Goal: Information Seeking & Learning: Learn about a topic

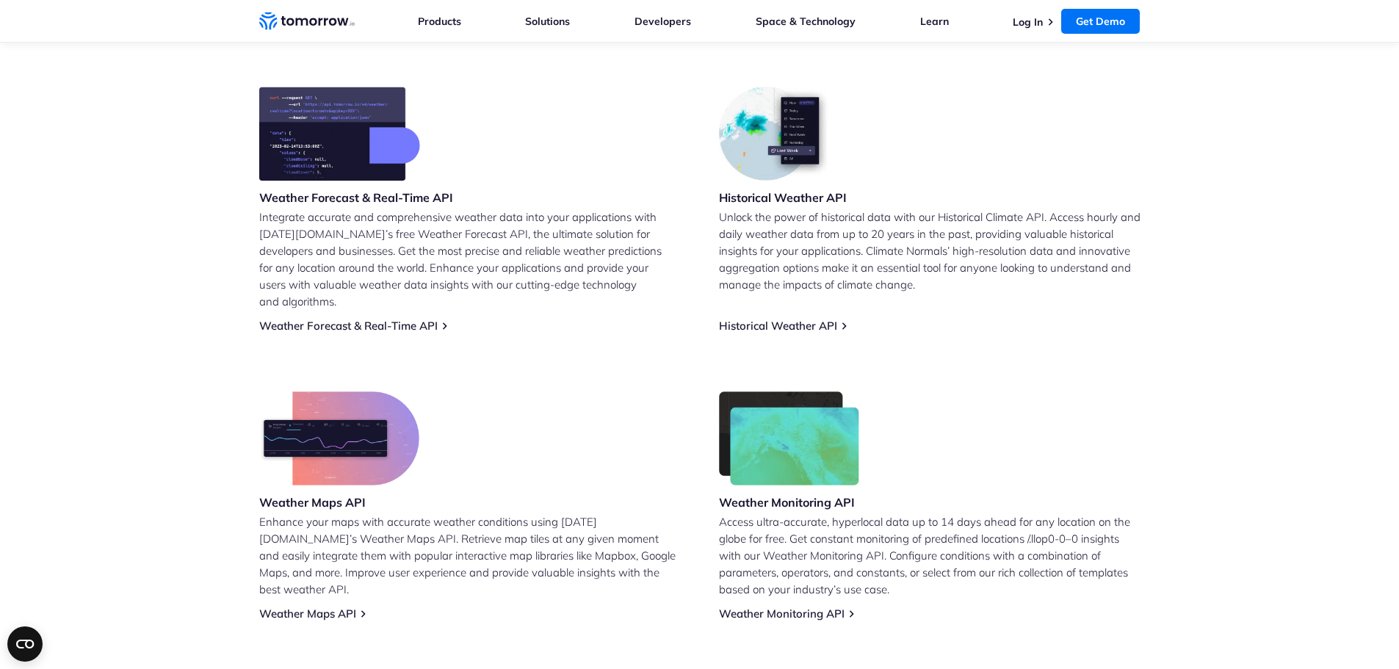
scroll to position [294, 0]
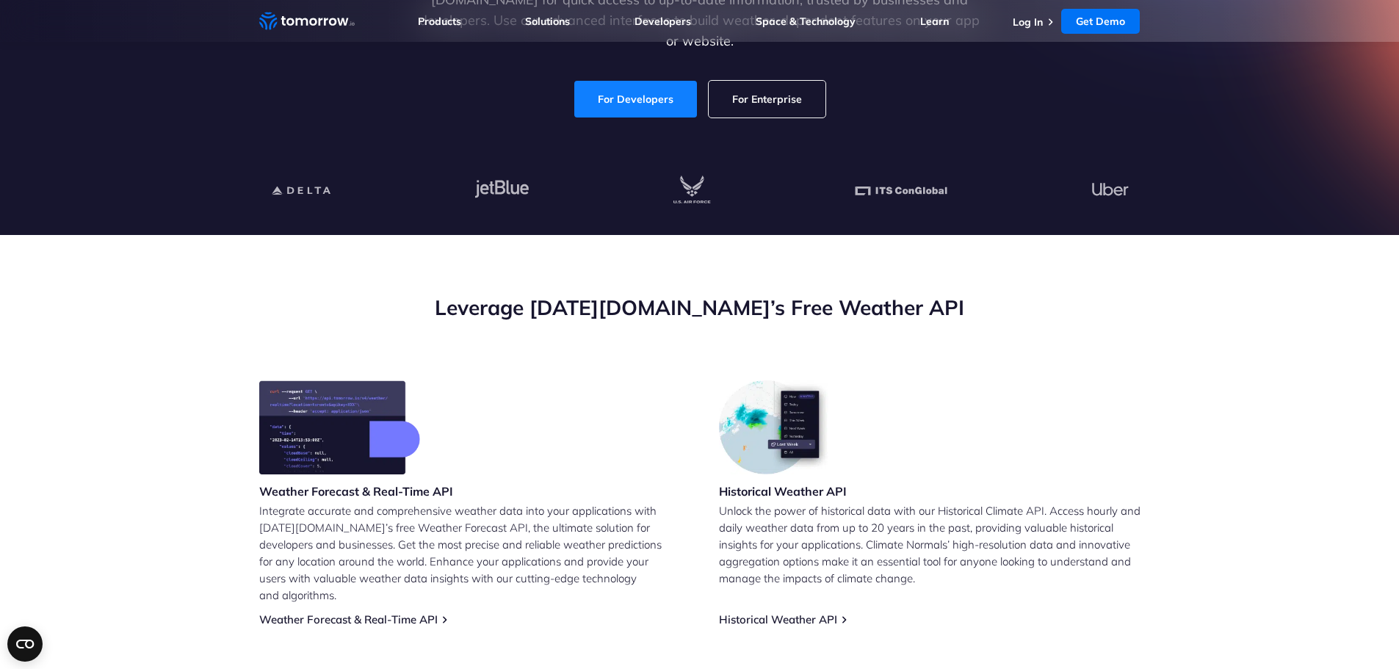
click at [641, 90] on link "For Developers" at bounding box center [635, 99] width 123 height 37
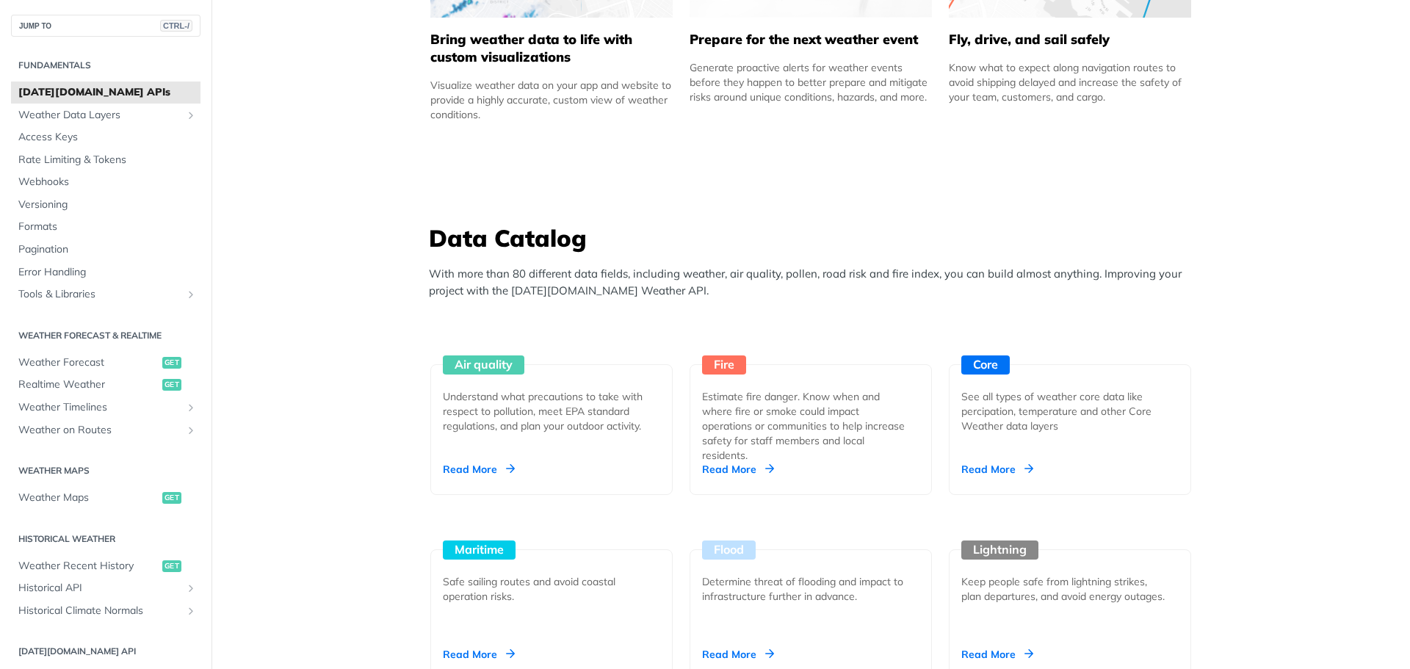
scroll to position [1102, 0]
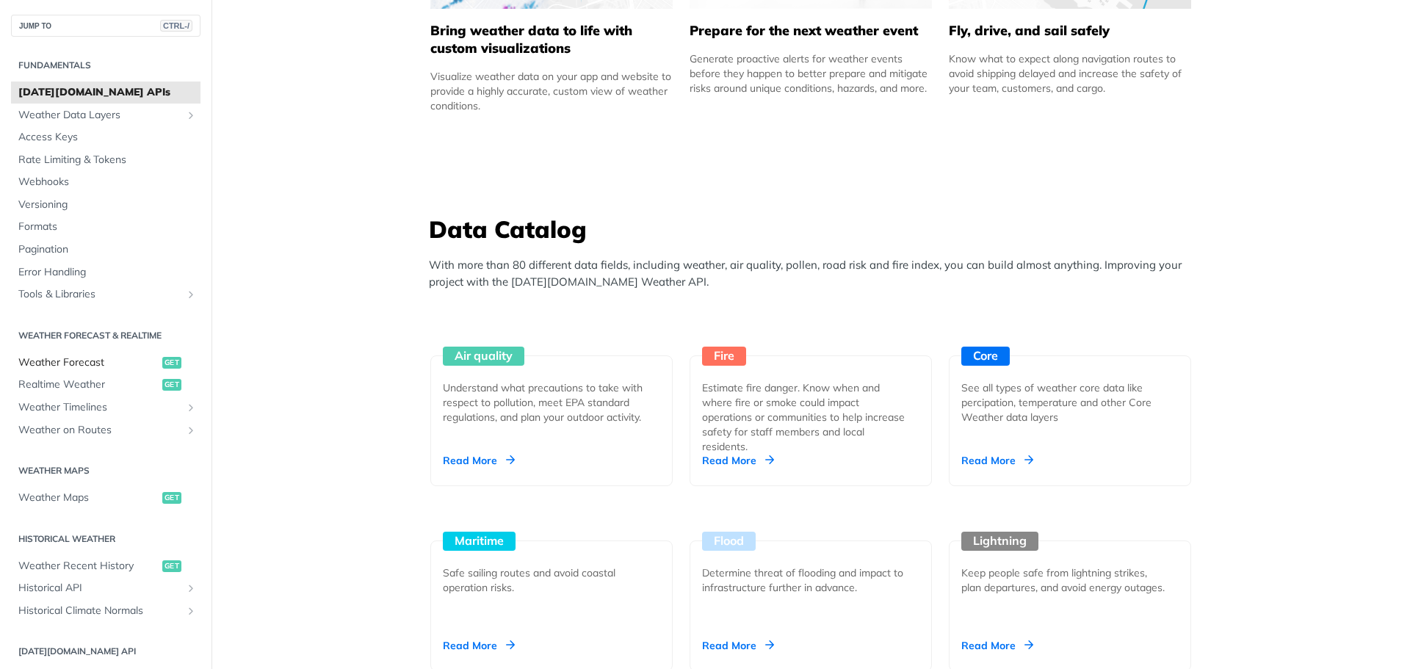
click at [106, 362] on span "Weather Forecast" at bounding box center [88, 362] width 140 height 15
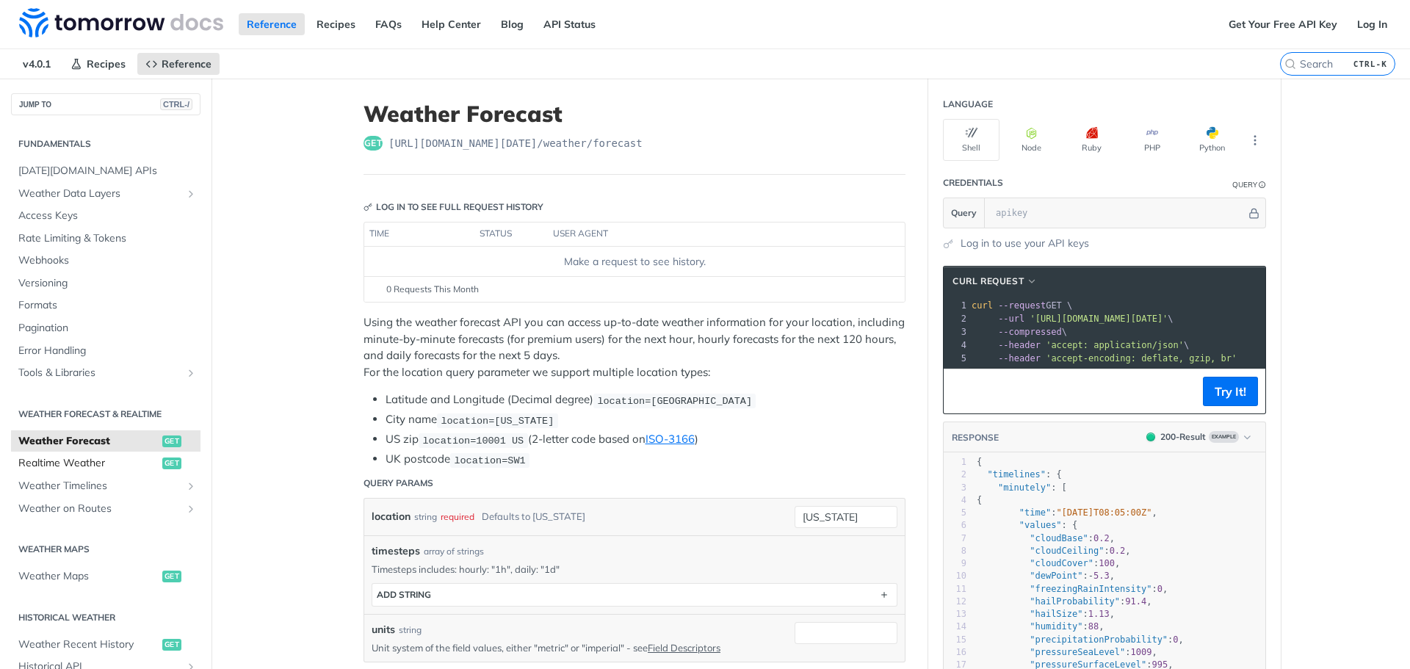
click at [115, 468] on span "Realtime Weather" at bounding box center [88, 463] width 140 height 15
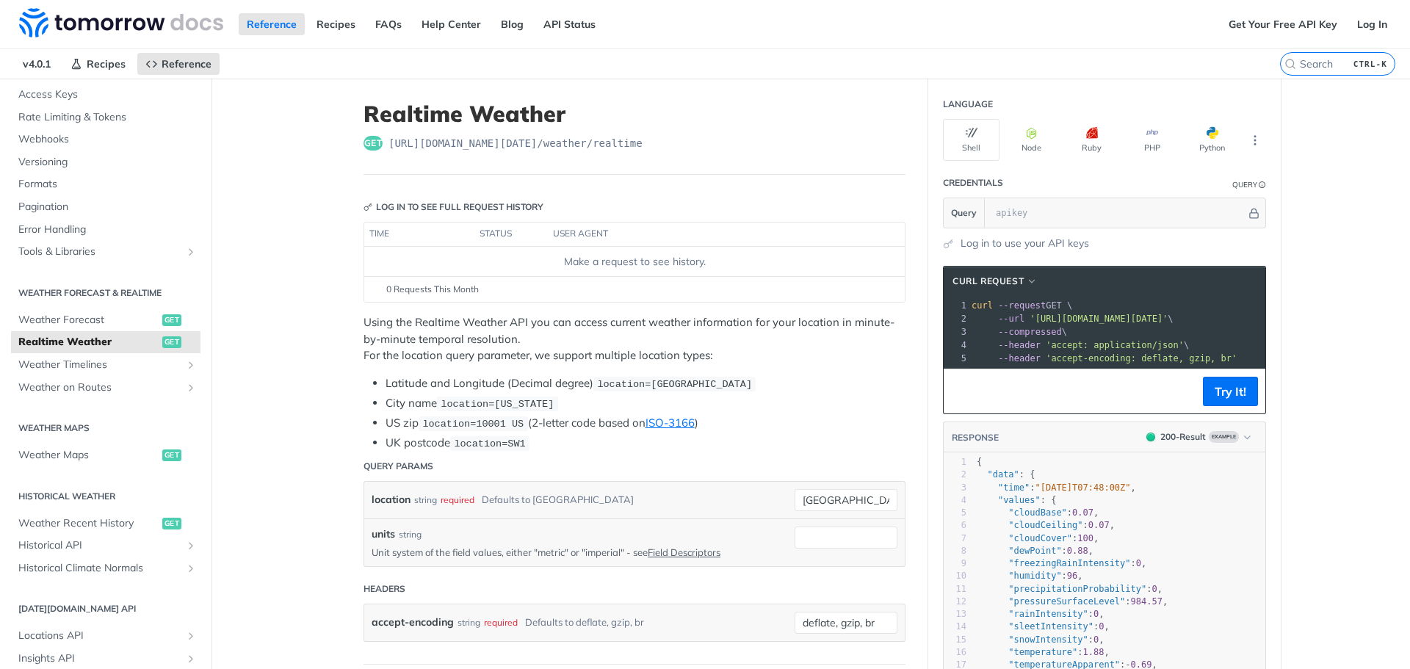
scroll to position [147, 0]
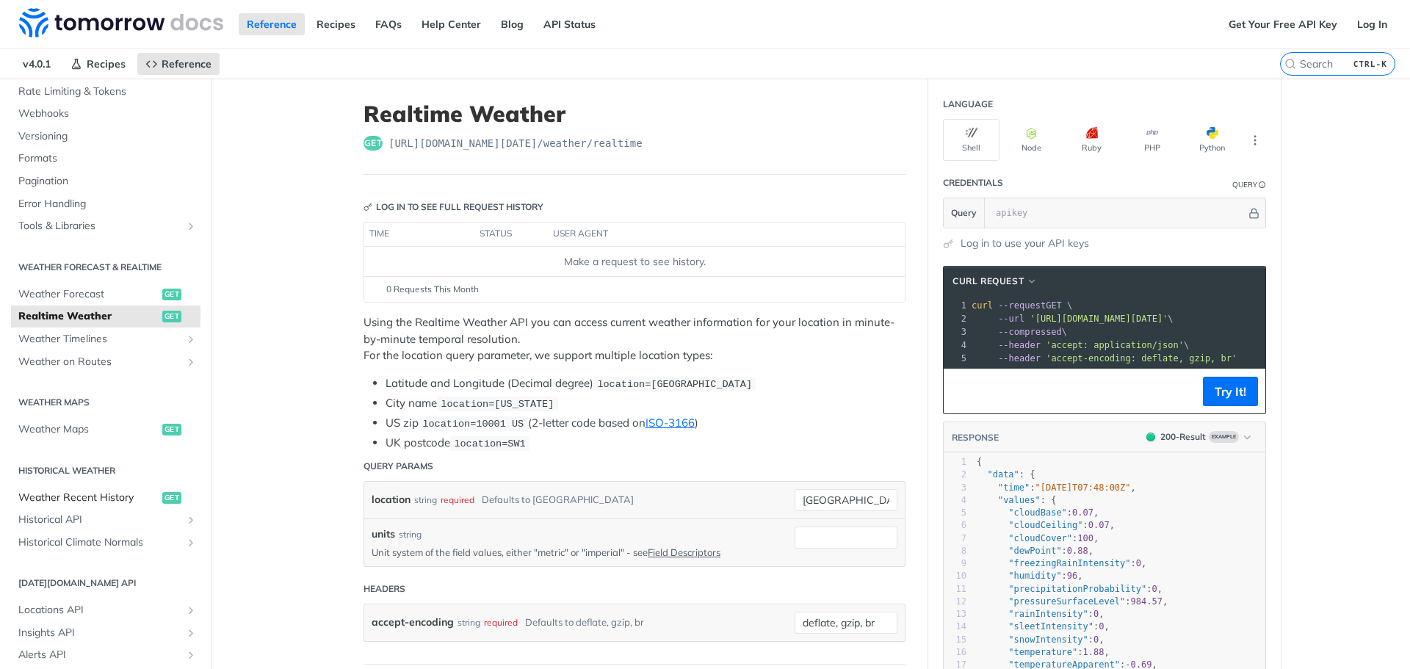
click at [58, 499] on span "Weather Recent History" at bounding box center [88, 498] width 140 height 15
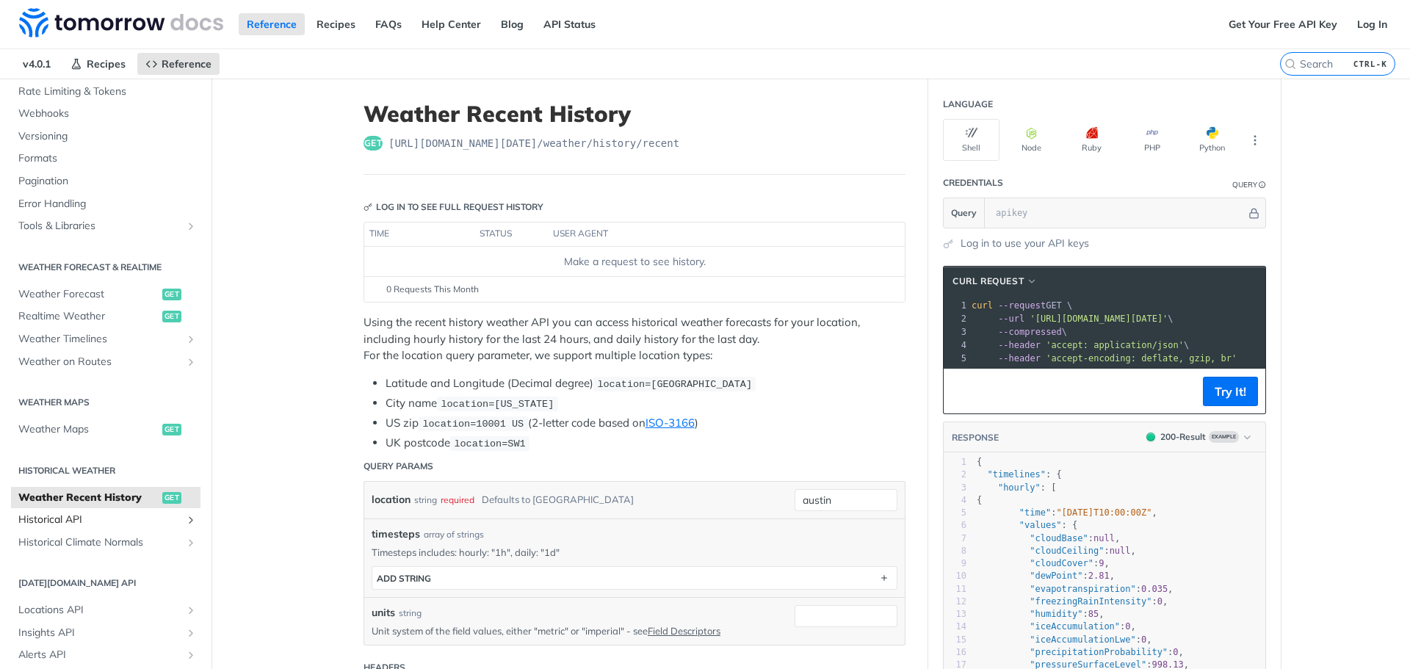
click at [68, 518] on span "Historical API" at bounding box center [99, 520] width 163 height 15
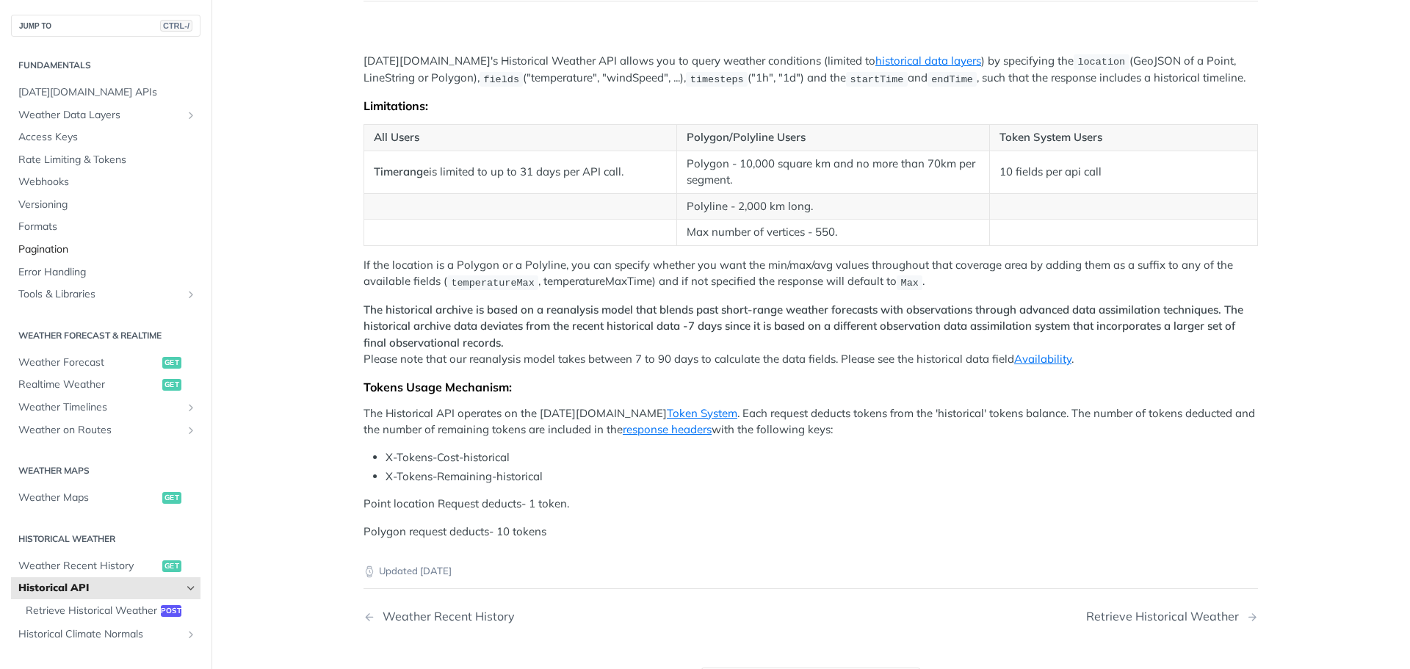
scroll to position [147, 0]
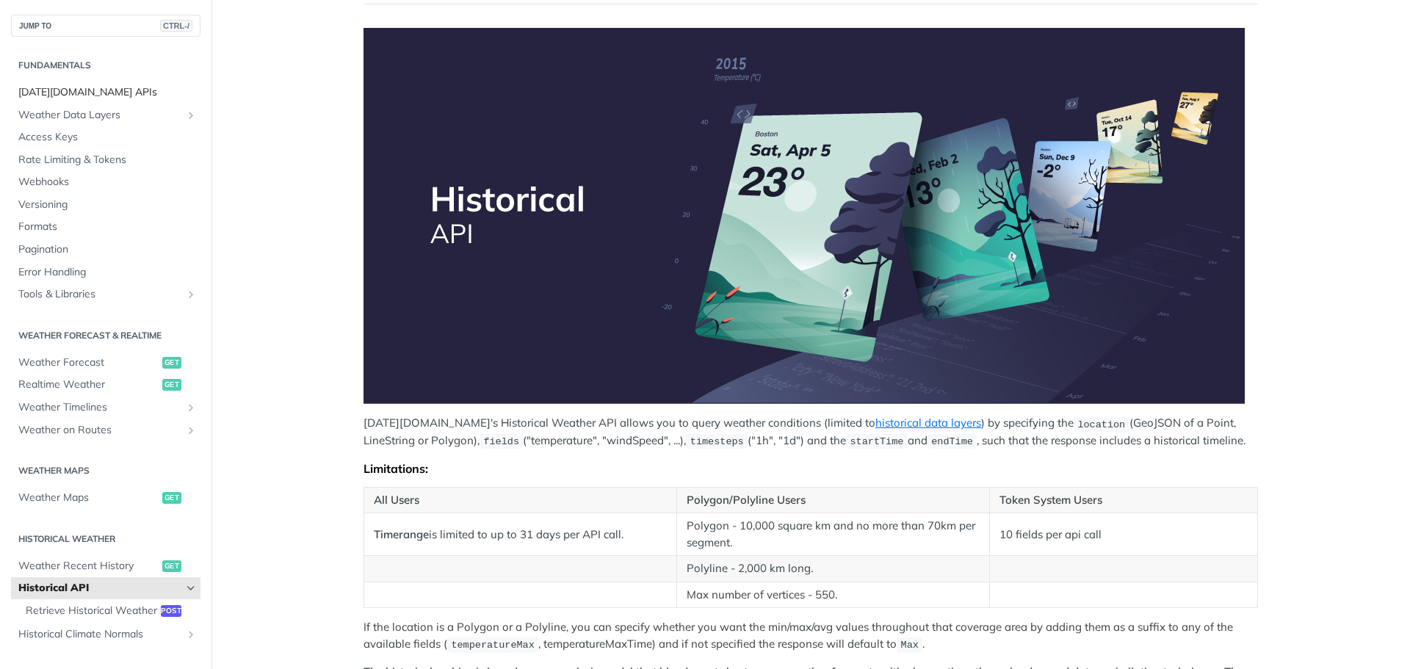
click at [65, 85] on span "[DATE][DOMAIN_NAME] APIs" at bounding box center [107, 92] width 178 height 15
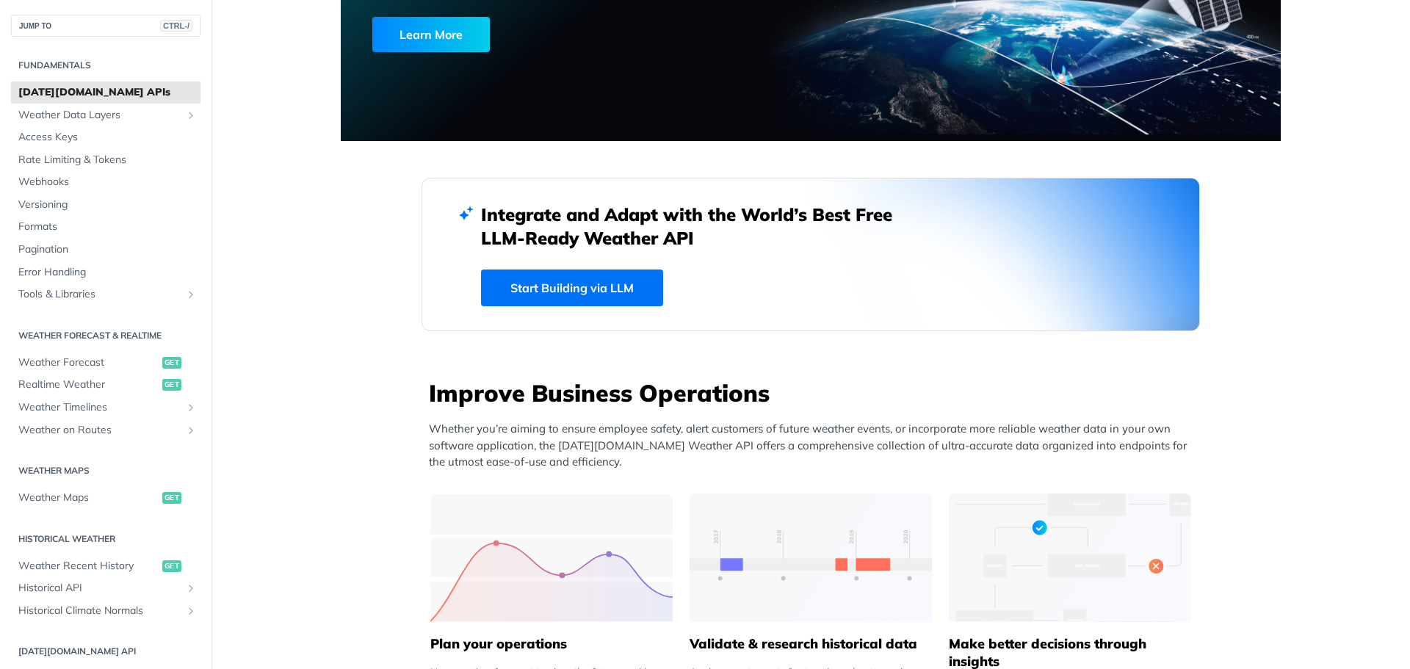
scroll to position [294, 0]
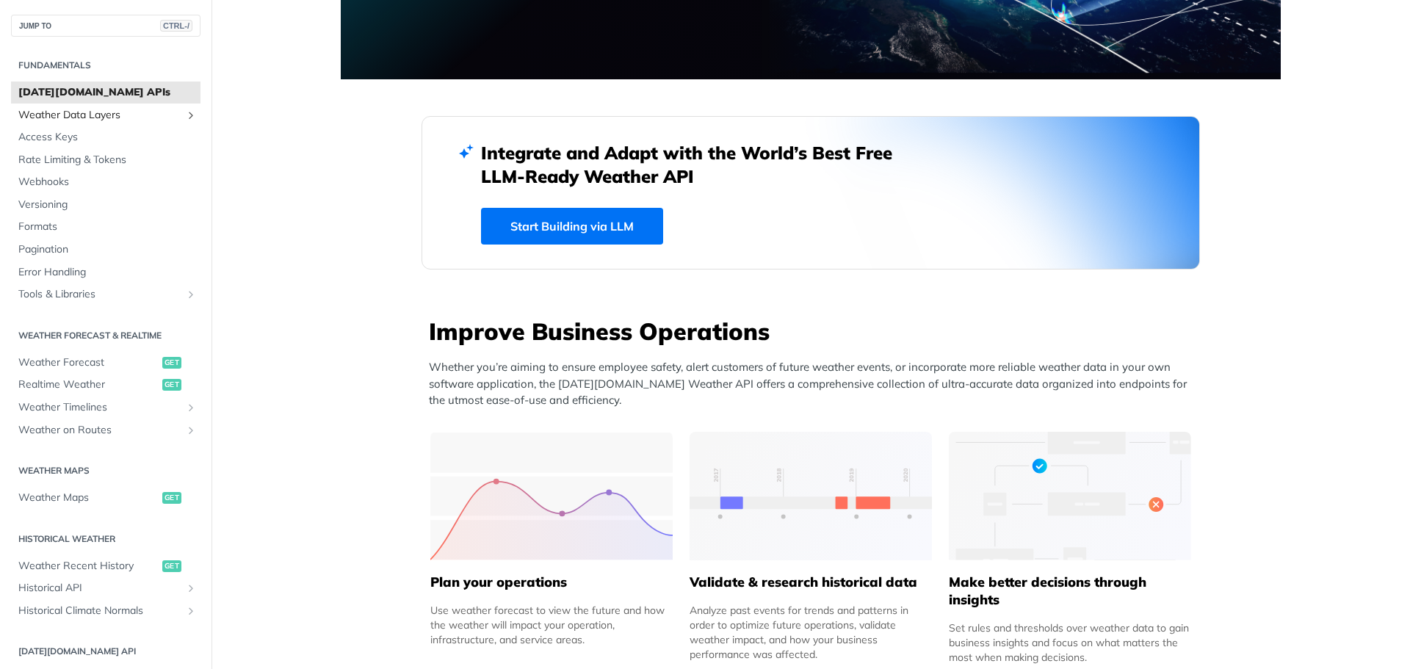
click at [76, 111] on span "Weather Data Layers" at bounding box center [99, 115] width 163 height 15
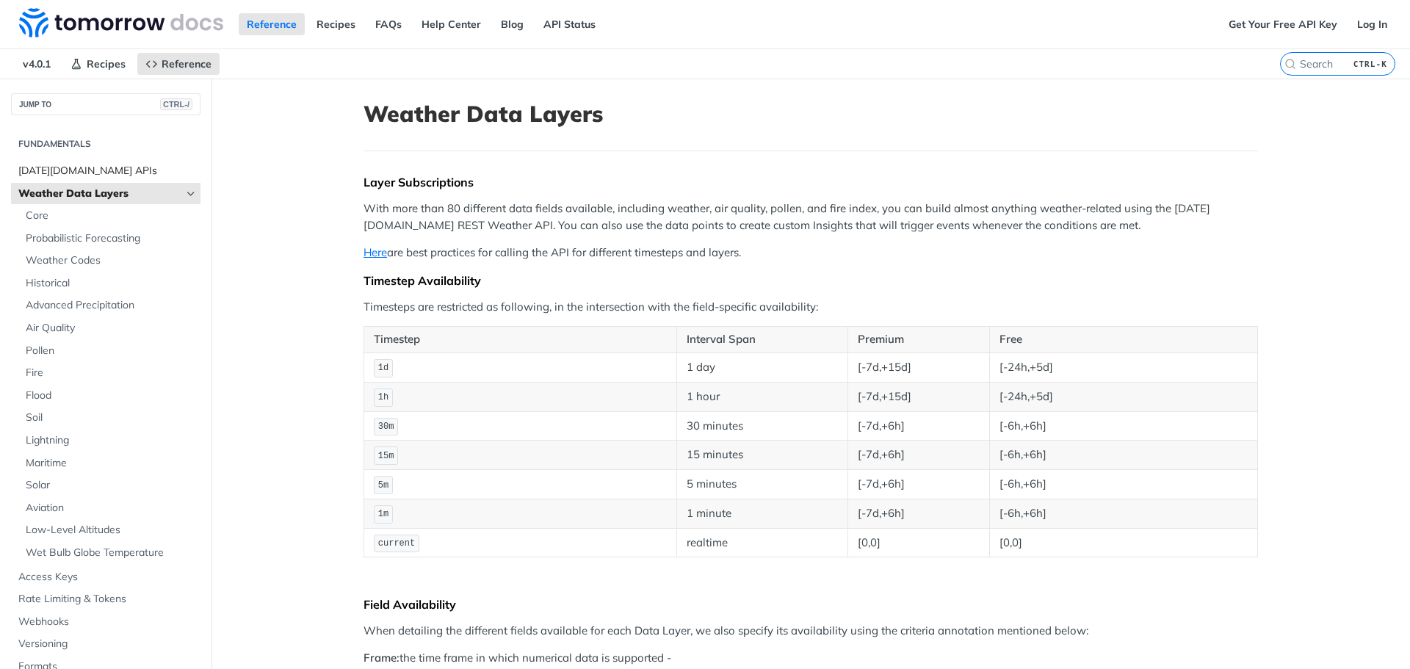
click at [55, 162] on link "[DATE][DOMAIN_NAME] APIs" at bounding box center [105, 171] width 189 height 22
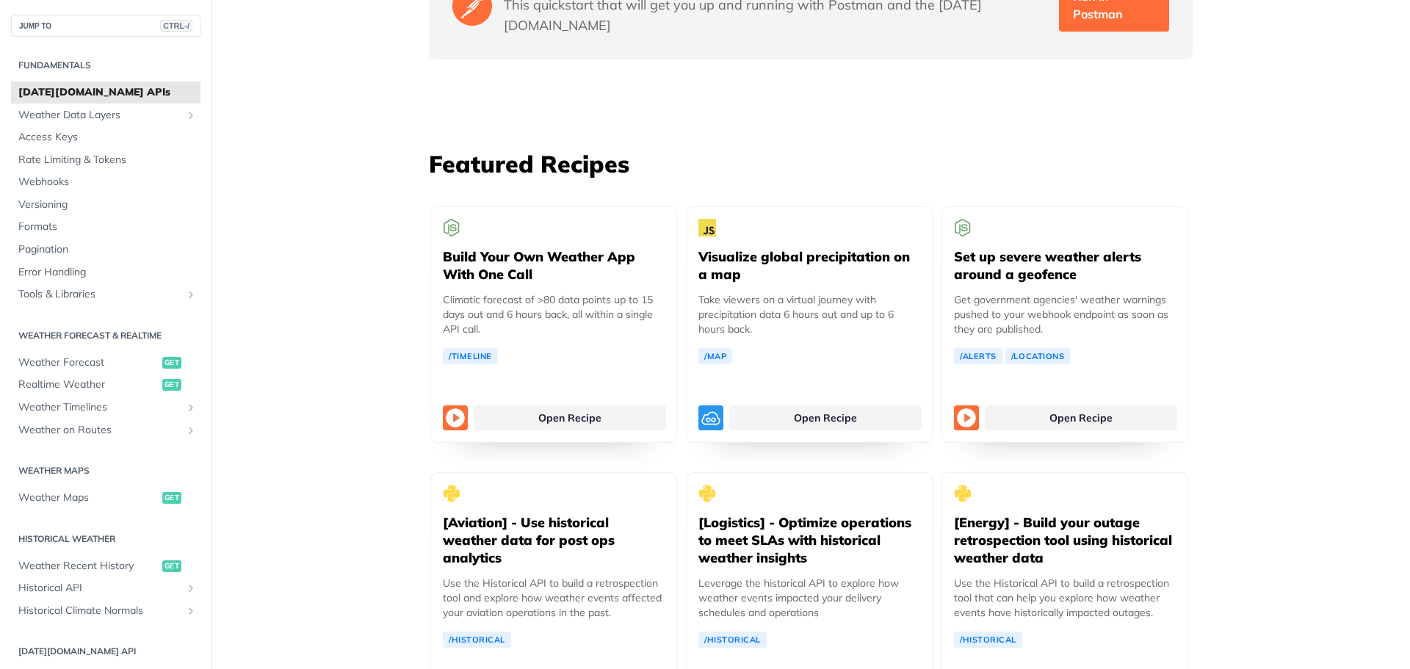
scroll to position [2161, 0]
